Goal: Task Accomplishment & Management: Manage account settings

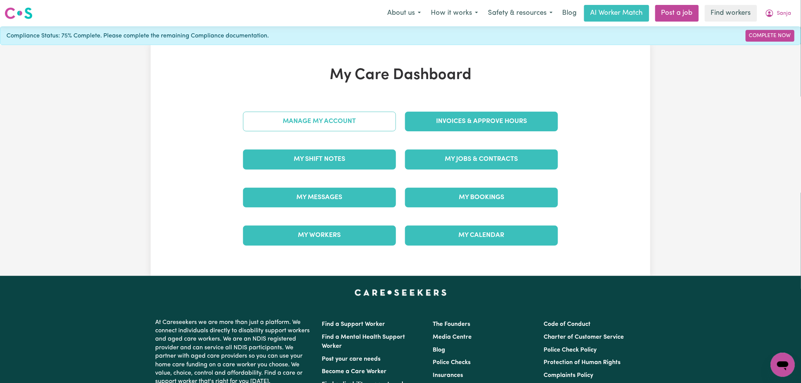
click at [392, 113] on link "Manage My Account" at bounding box center [319, 122] width 153 height 20
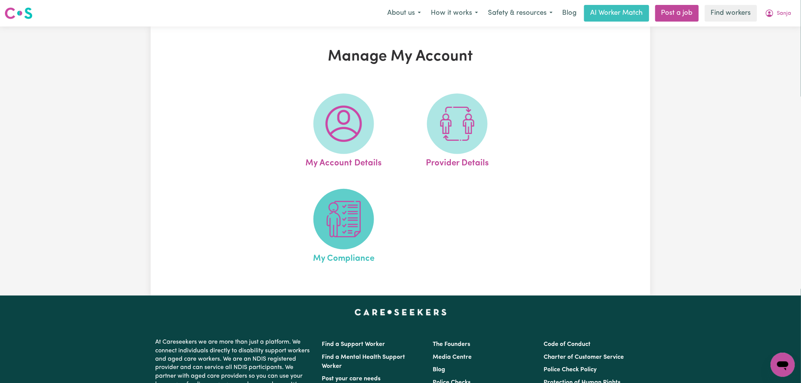
click at [359, 213] on img at bounding box center [344, 219] width 36 height 36
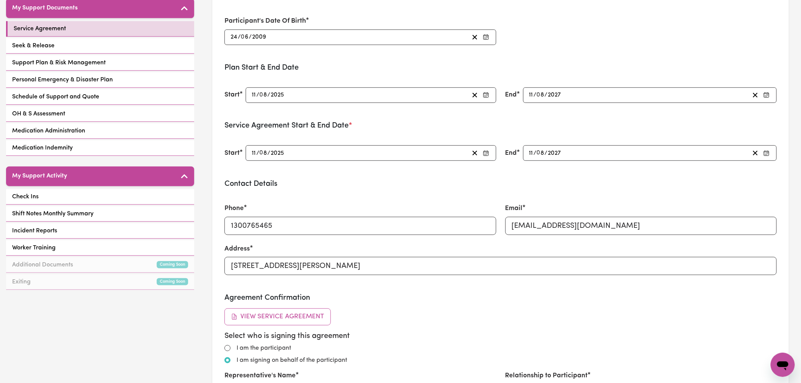
scroll to position [168, 0]
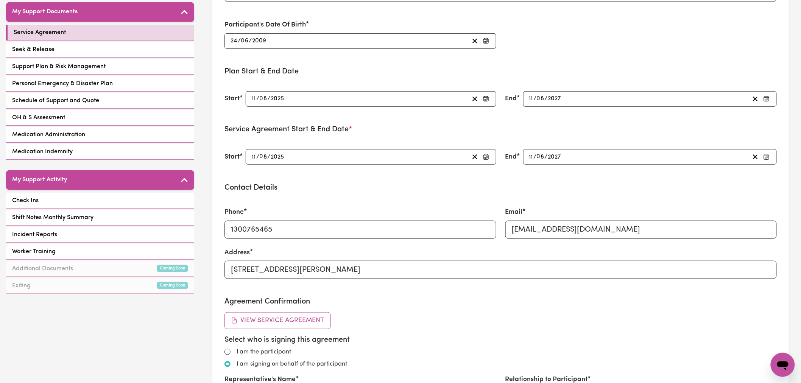
click at [131, 31] on div "Service Agreement Seek & Release Support Plan & Risk Management Personal Emerge…" at bounding box center [100, 93] width 188 height 136
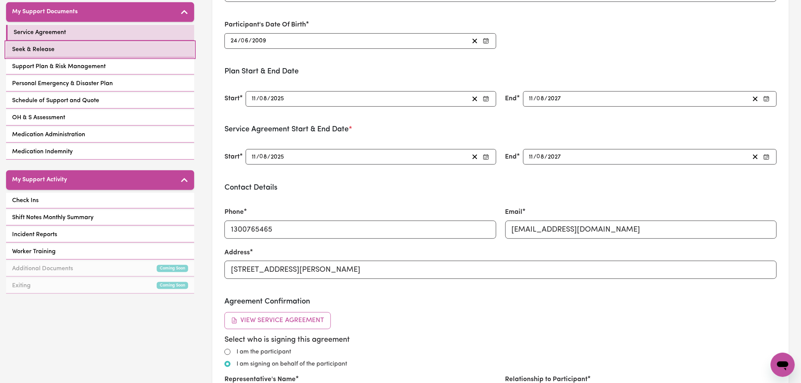
click at [172, 46] on link "Seek & Release" at bounding box center [100, 50] width 188 height 16
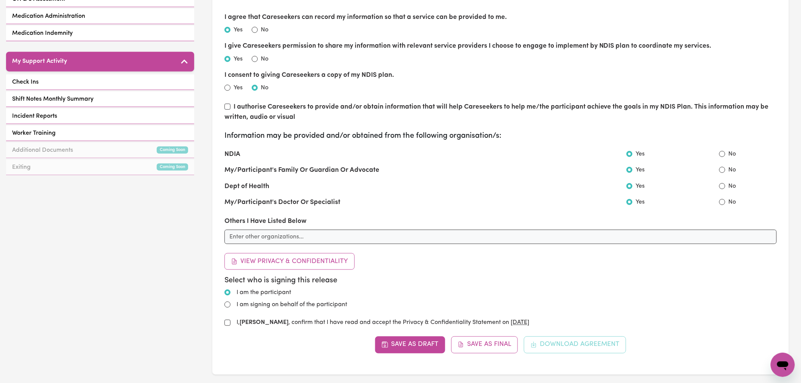
scroll to position [294, 0]
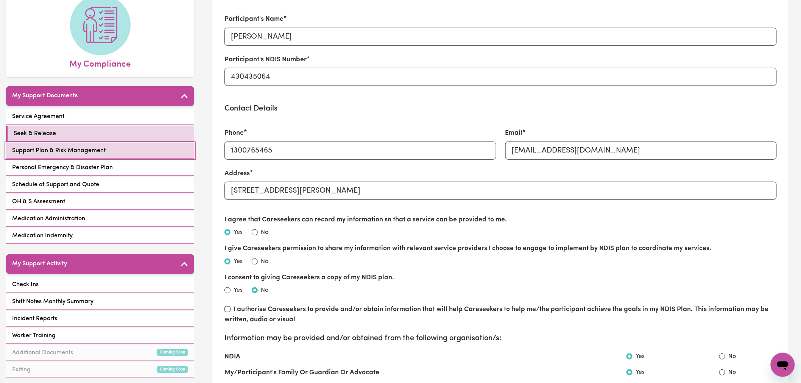
click at [124, 143] on link "Support Plan & Risk Management" at bounding box center [100, 151] width 188 height 16
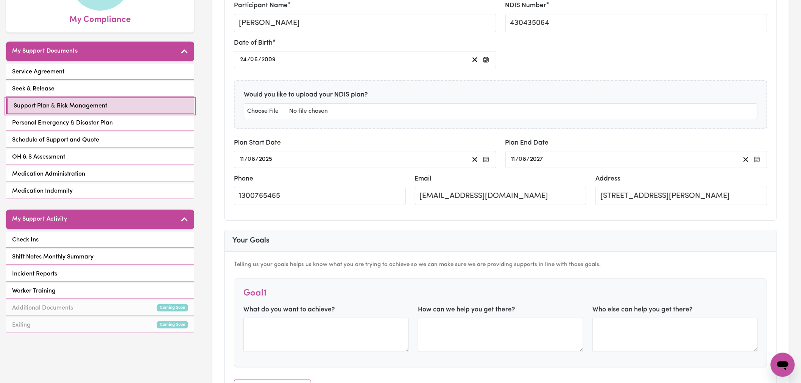
scroll to position [42, 0]
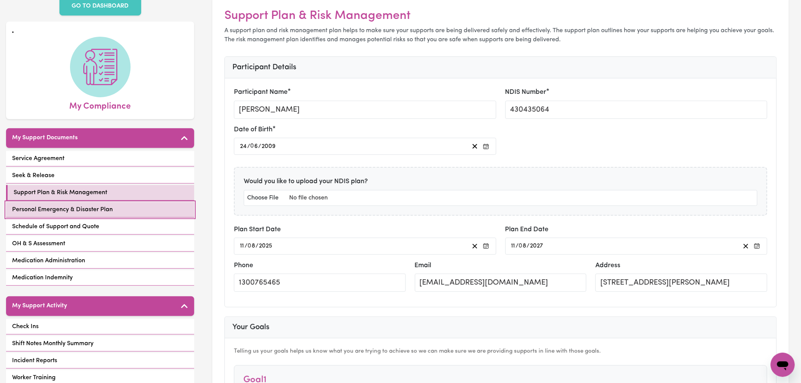
click at [142, 202] on link "Personal Emergency & Disaster Plan" at bounding box center [100, 210] width 188 height 16
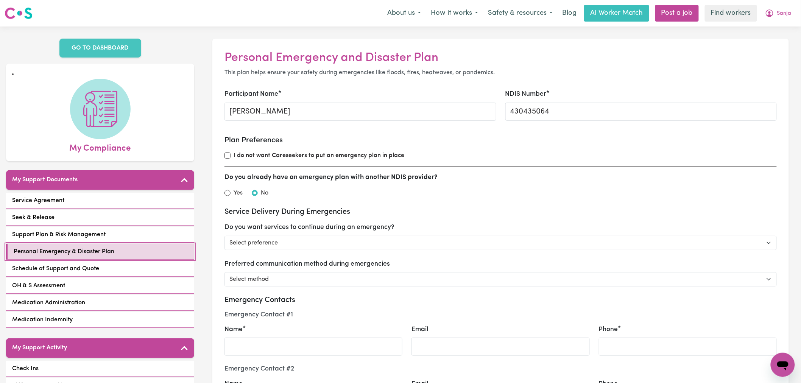
scroll to position [42, 0]
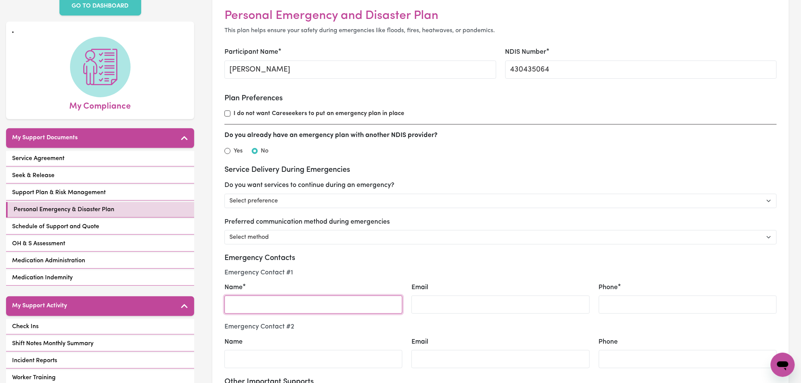
click at [299, 301] on input "Name" at bounding box center [313, 305] width 178 height 18
type input "[PERSON_NAME]"
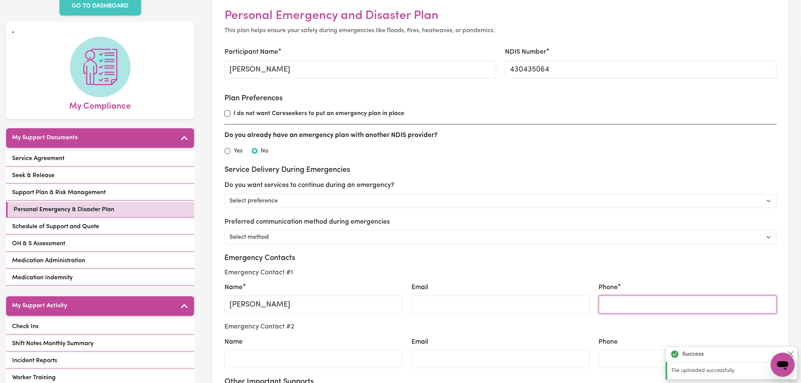
click at [650, 308] on input "Phone" at bounding box center [688, 305] width 178 height 18
paste input "0410 323 942"
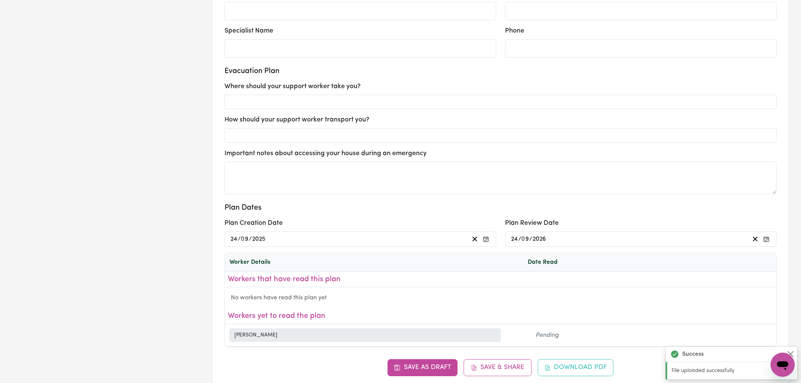
scroll to position [967, 0]
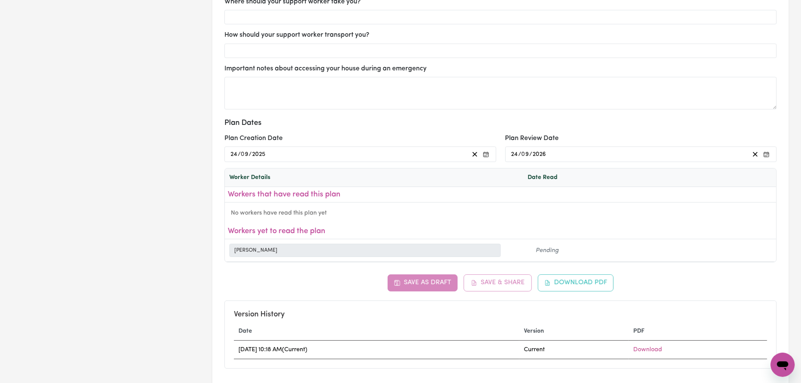
type input "0410 323 942"
click at [417, 283] on div "Save as Draft Save & Share Download PDF Version History Date Version PDF [DATE]…" at bounding box center [500, 321] width 552 height 94
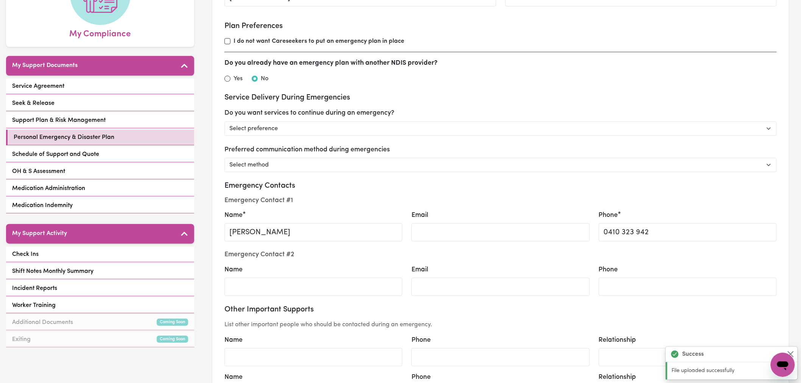
scroll to position [0, 0]
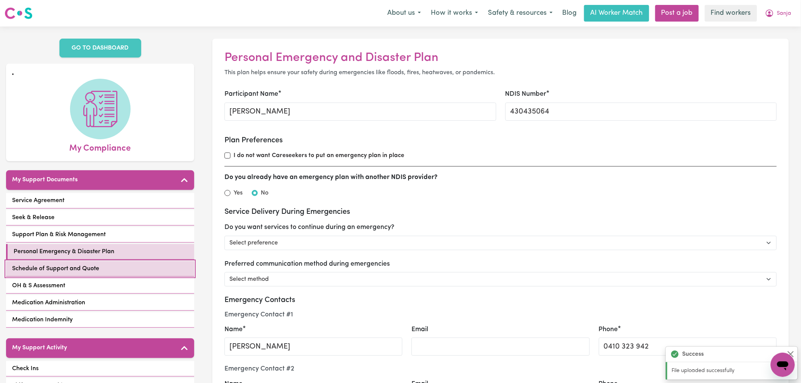
click at [123, 261] on link "Schedule of Support and Quote" at bounding box center [100, 269] width 188 height 16
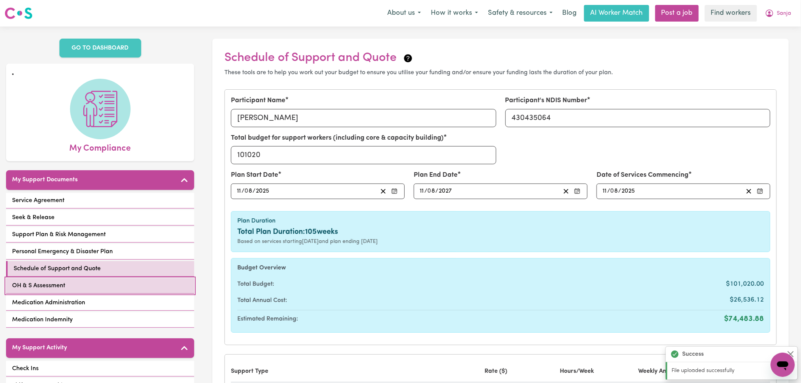
click at [123, 278] on link "OH & S Assessment" at bounding box center [100, 286] width 188 height 16
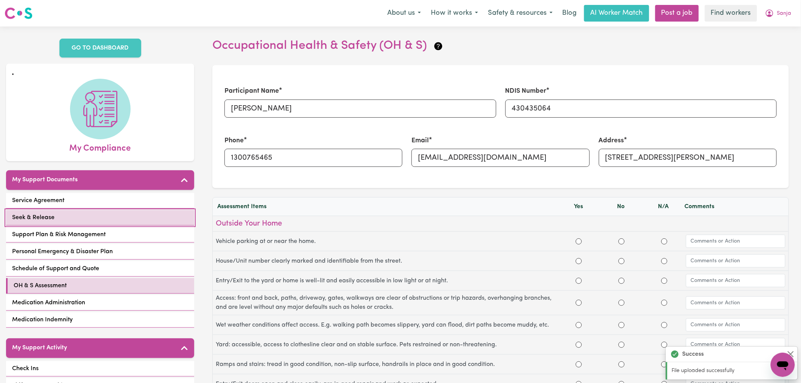
click at [93, 210] on link "Seek & Release" at bounding box center [100, 218] width 188 height 16
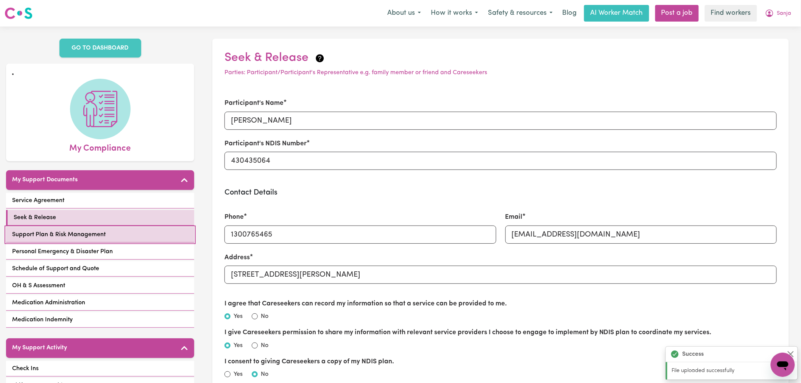
click at [118, 229] on link "Support Plan & Risk Management" at bounding box center [100, 235] width 188 height 16
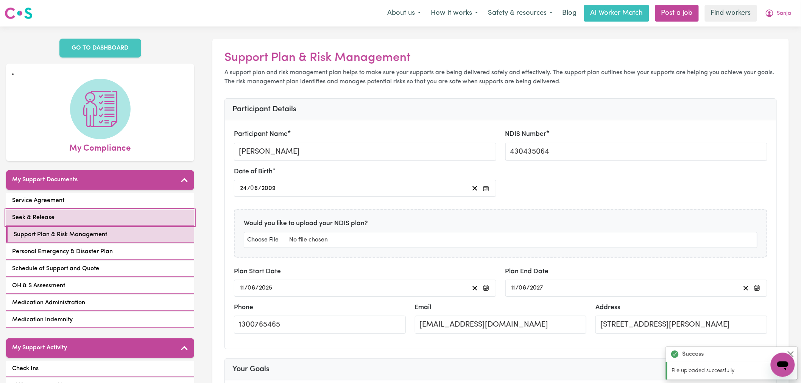
click at [92, 210] on link "Seek & Release" at bounding box center [100, 218] width 188 height 16
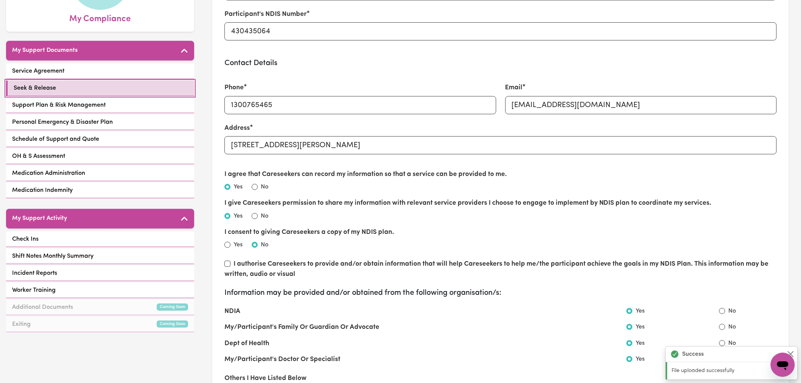
scroll to position [210, 0]
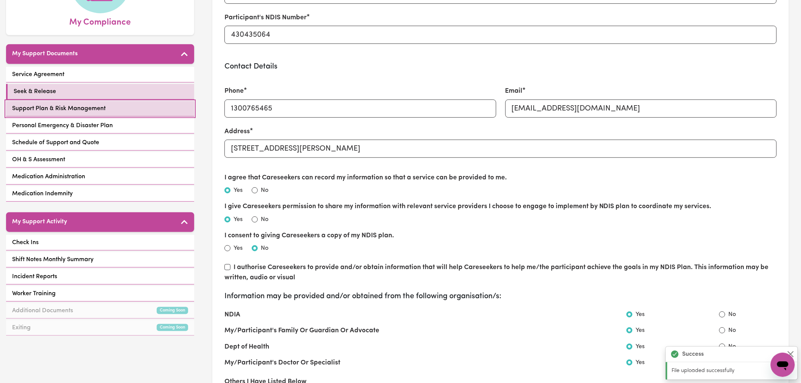
click at [97, 104] on span "Support Plan & Risk Management" at bounding box center [58, 108] width 93 height 9
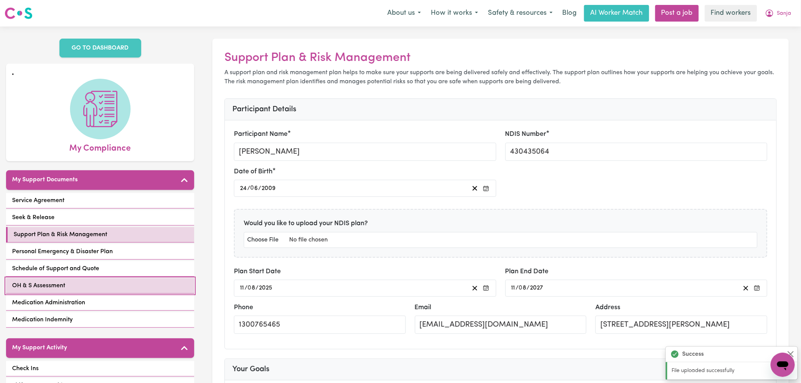
click at [106, 278] on link "OH & S Assessment" at bounding box center [100, 286] width 188 height 16
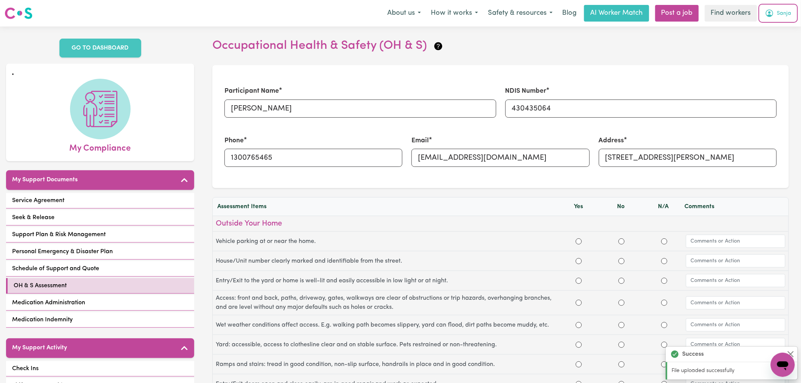
click at [781, 13] on span "Sanja" at bounding box center [784, 13] width 14 height 8
click at [773, 40] on link "Logout" at bounding box center [766, 43] width 60 height 14
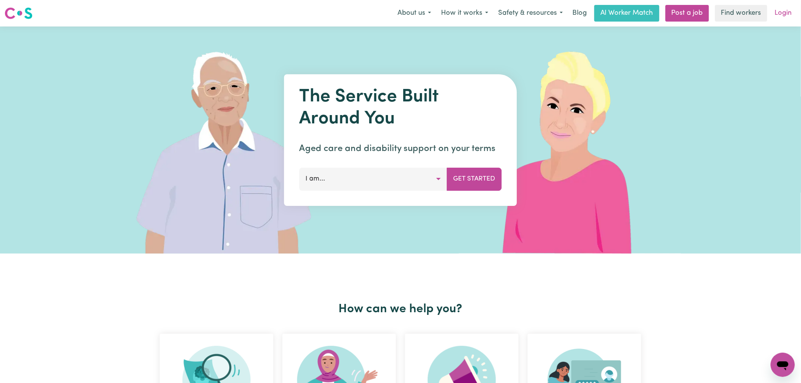
click at [782, 16] on link "Login" at bounding box center [783, 13] width 26 height 17
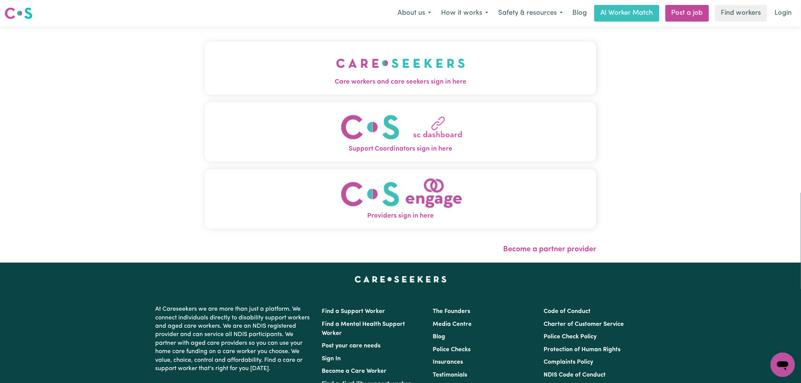
click at [293, 80] on span "Care workers and care seekers sign in here" at bounding box center [400, 82] width 391 height 10
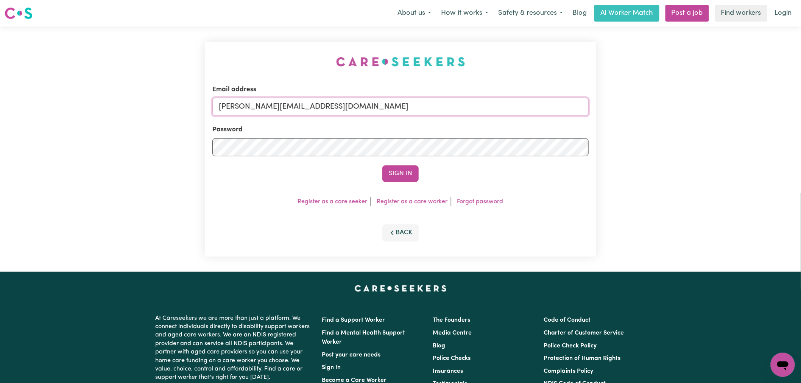
drag, startPoint x: 315, startPoint y: 103, endPoint x: 317, endPoint y: 115, distance: 12.3
click at [315, 103] on input "[PERSON_NAME][EMAIL_ADDRESS][DOMAIN_NAME]" at bounding box center [400, 107] width 376 height 18
drag, startPoint x: 361, startPoint y: 105, endPoint x: 259, endPoint y: 106, distance: 102.6
click at [259, 106] on input "[EMAIL_ADDRESS][DOMAIN_NAME]" at bounding box center [400, 107] width 376 height 18
type input "[EMAIL_ADDRESS][DOMAIN_NAME]"
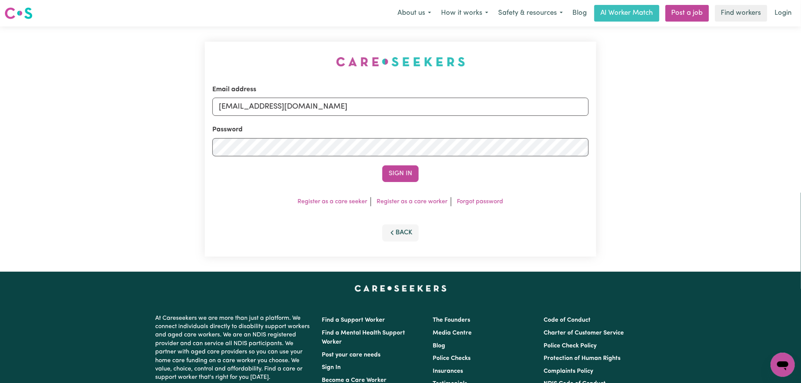
click at [382, 165] on button "Sign In" at bounding box center [400, 173] width 36 height 17
